Goal: Find contact information: Find contact information

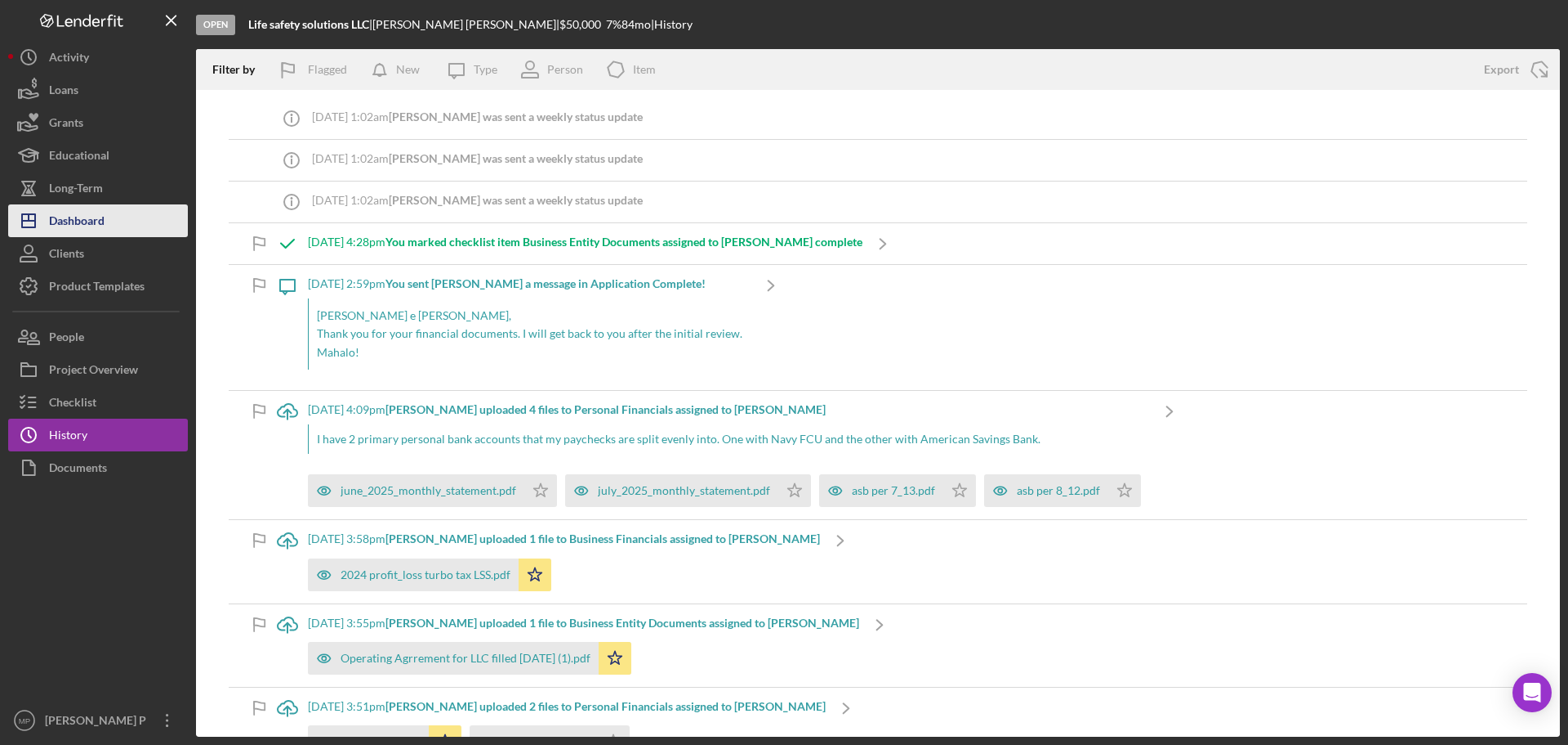
click at [131, 211] on button "Icon/Dashboard Dashboard" at bounding box center [97, 221] width 179 height 33
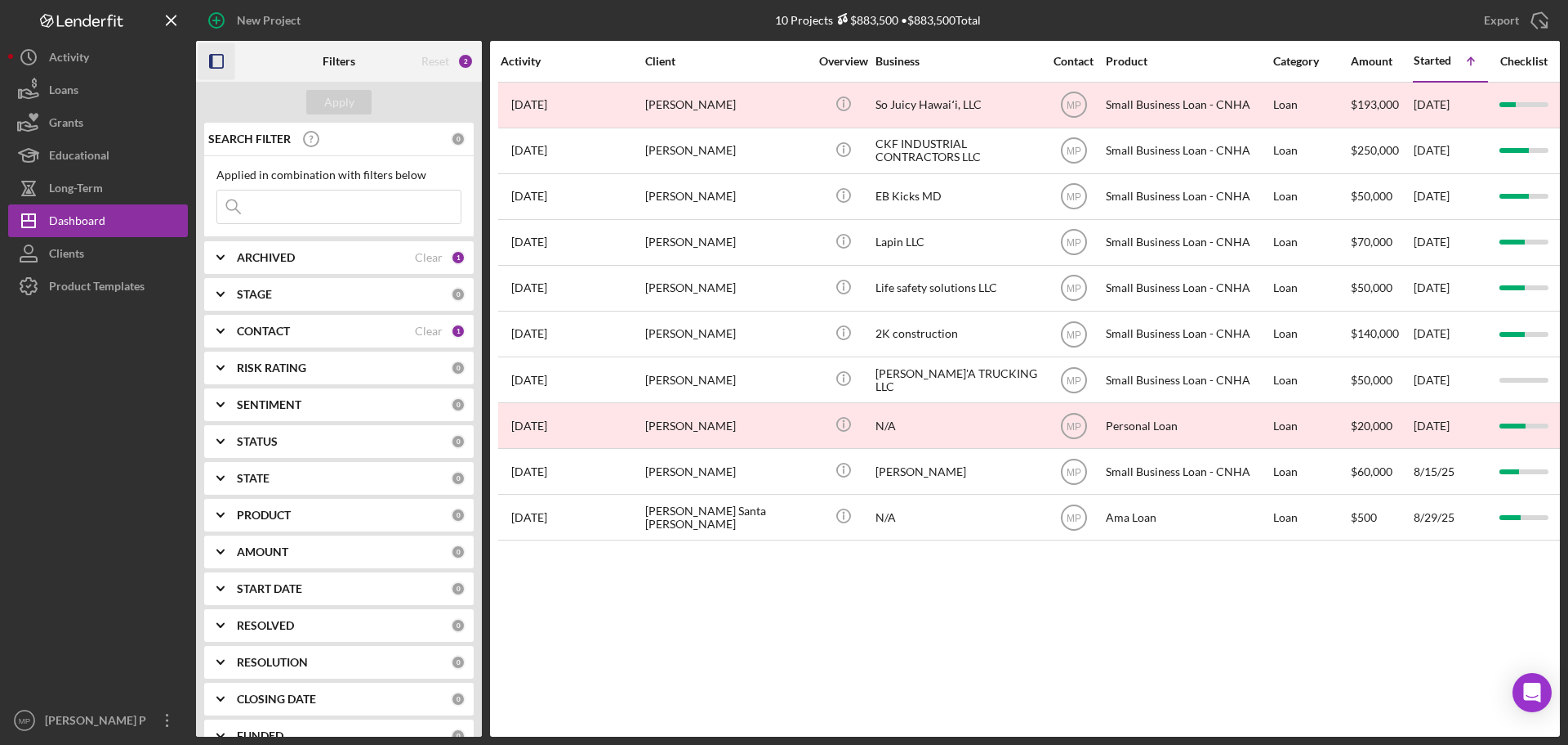
click at [212, 56] on rect "button" at bounding box center [210, 60] width 3 height 13
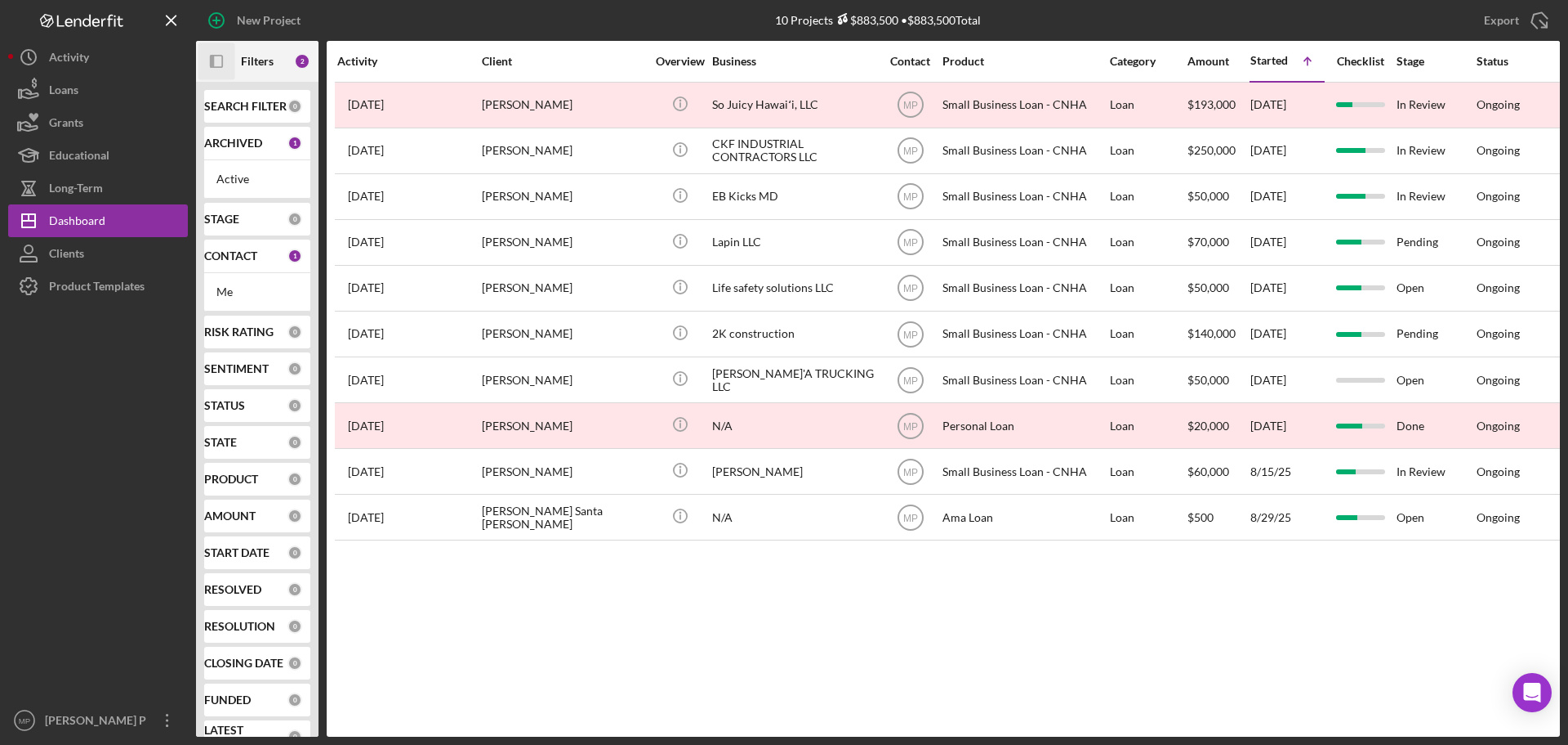
click at [212, 56] on icon "button" at bounding box center [211, 60] width 4 height 13
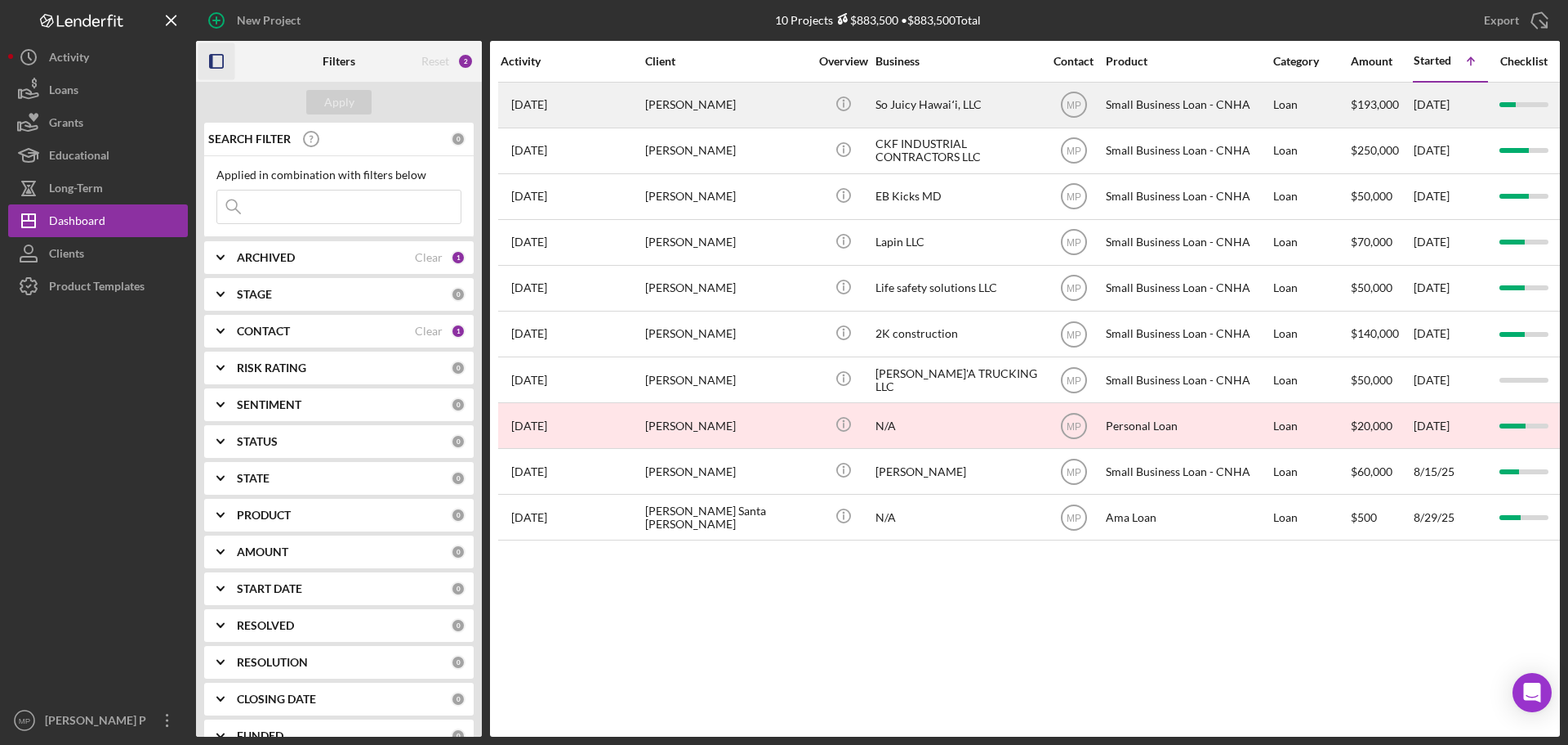
click at [890, 103] on div "So Juicy Hawaiʻi, LLC" at bounding box center [958, 105] width 164 height 43
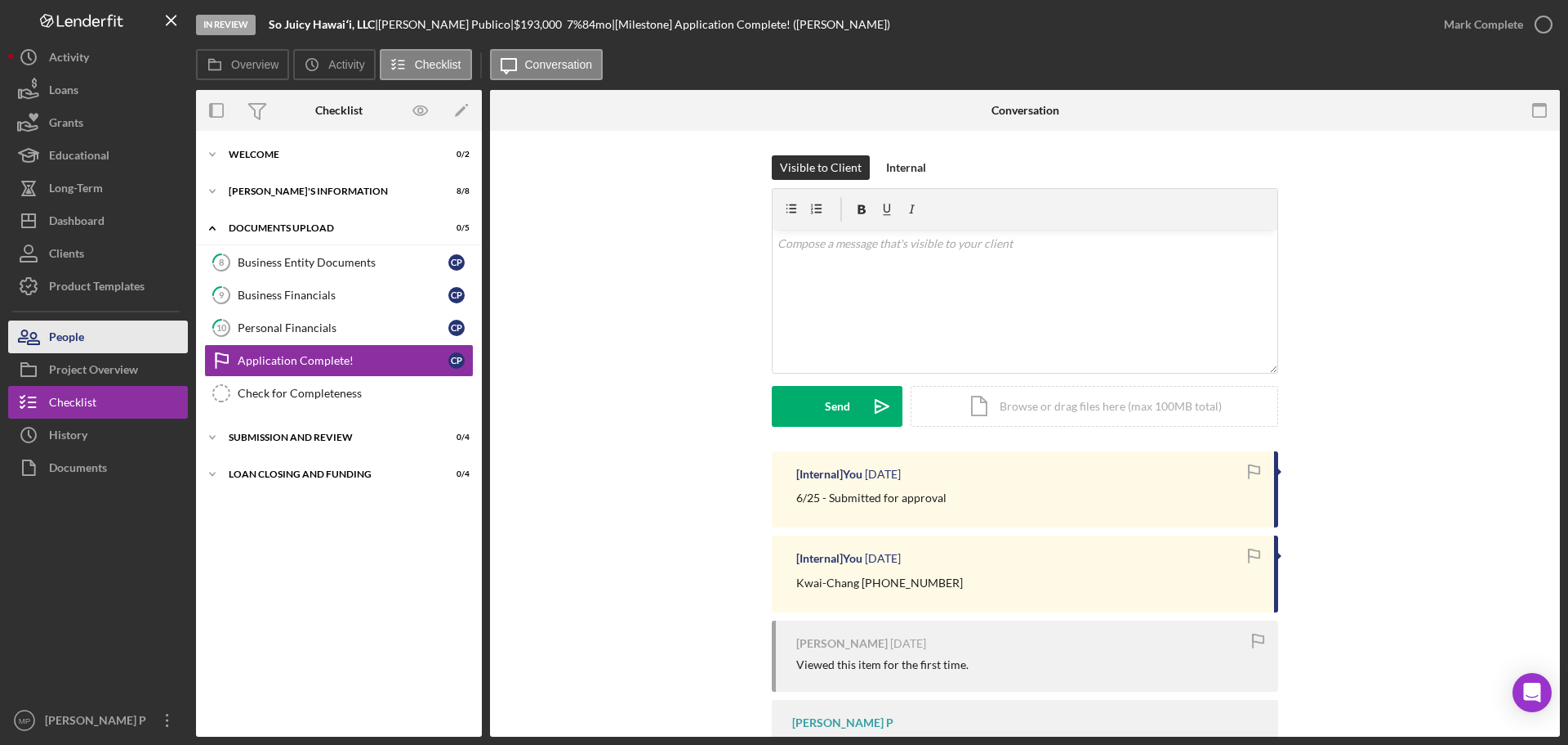
click at [73, 337] on div "People" at bounding box center [66, 339] width 35 height 37
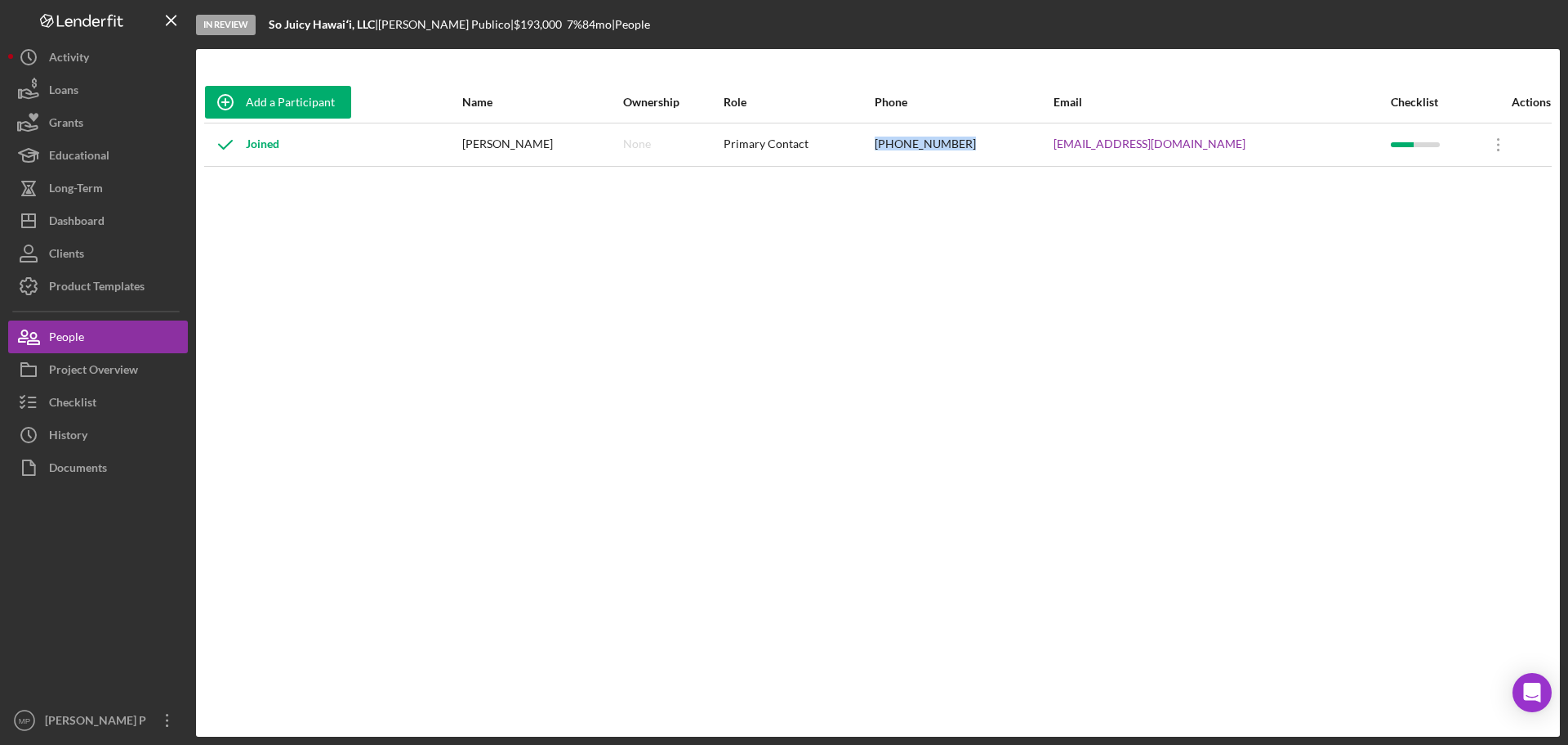
drag, startPoint x: 1033, startPoint y: 145, endPoint x: 976, endPoint y: 192, distance: 73.9
click at [944, 146] on tr "Joined [PERSON_NAME] None Primary Contact [PHONE_NUMBER] [EMAIL_ADDRESS][DOMAIN…" at bounding box center [878, 144] width 1348 height 43
copy tr "[PHONE_NUMBER]"
click at [73, 408] on div "Checklist" at bounding box center [72, 405] width 48 height 37
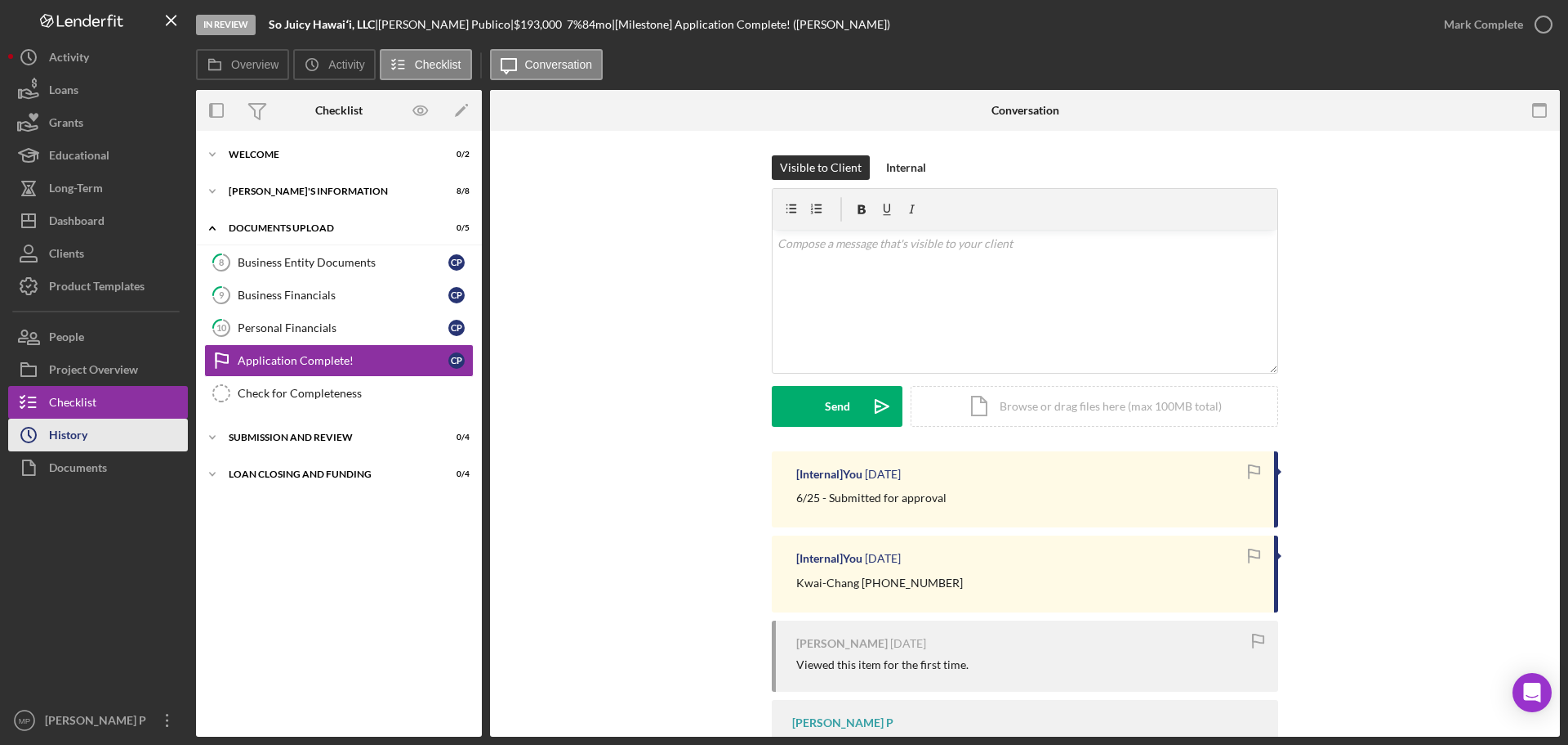
click at [77, 440] on div "History" at bounding box center [67, 437] width 38 height 37
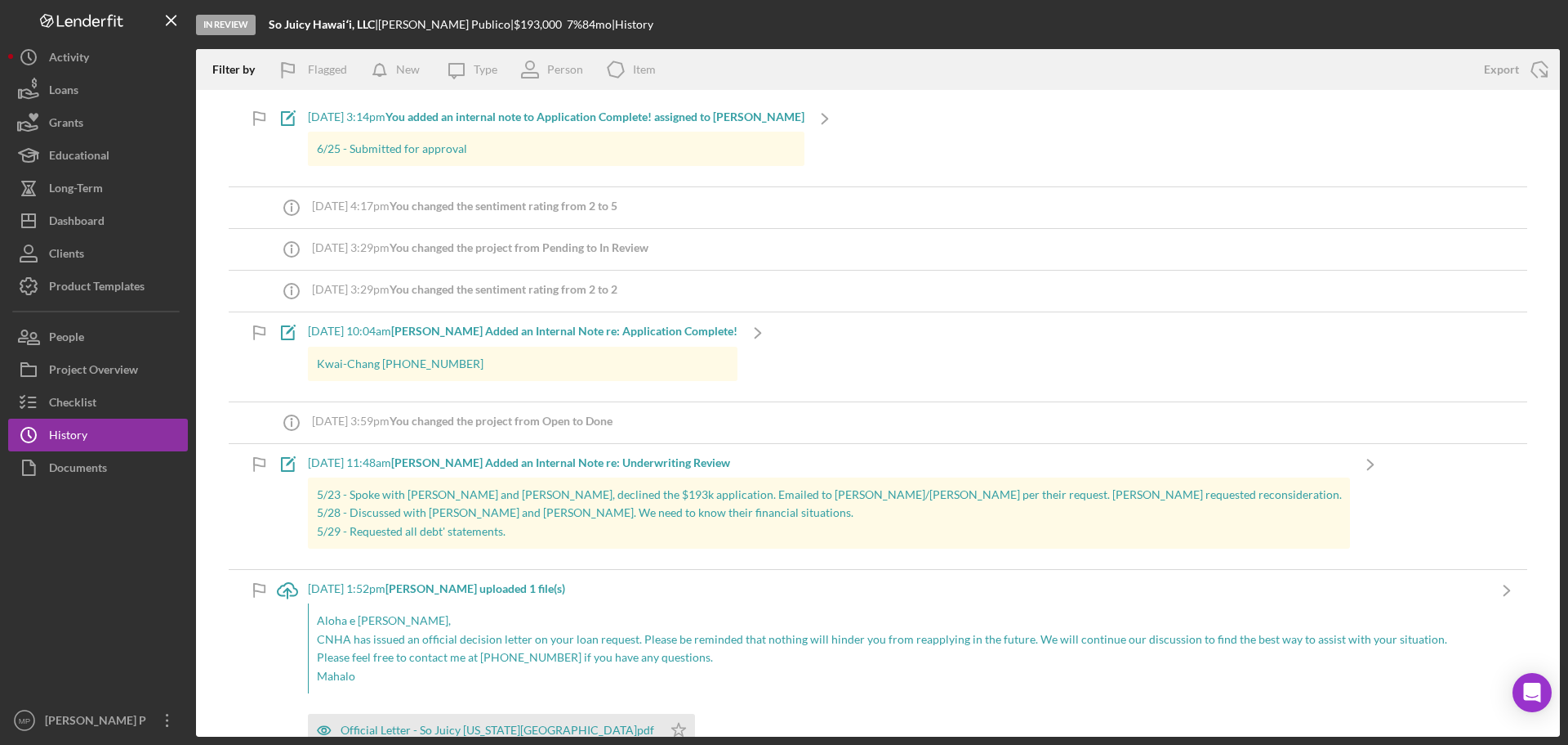
drag, startPoint x: 111, startPoint y: 632, endPoint x: 120, endPoint y: 593, distance: 40.0
click at [111, 632] on div at bounding box center [97, 593] width 179 height 219
